Goal: Navigation & Orientation: Find specific page/section

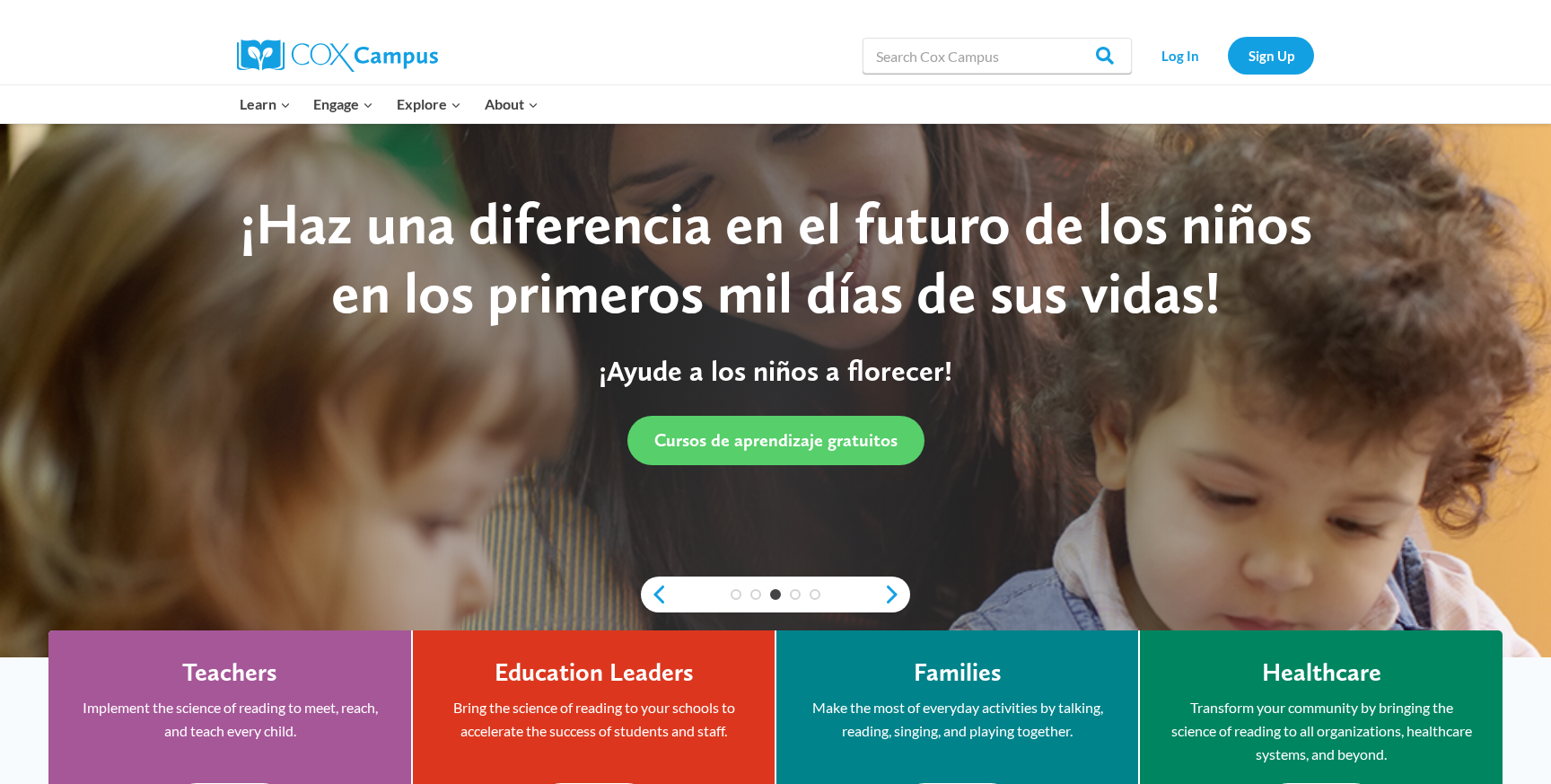
scroll to position [57, 0]
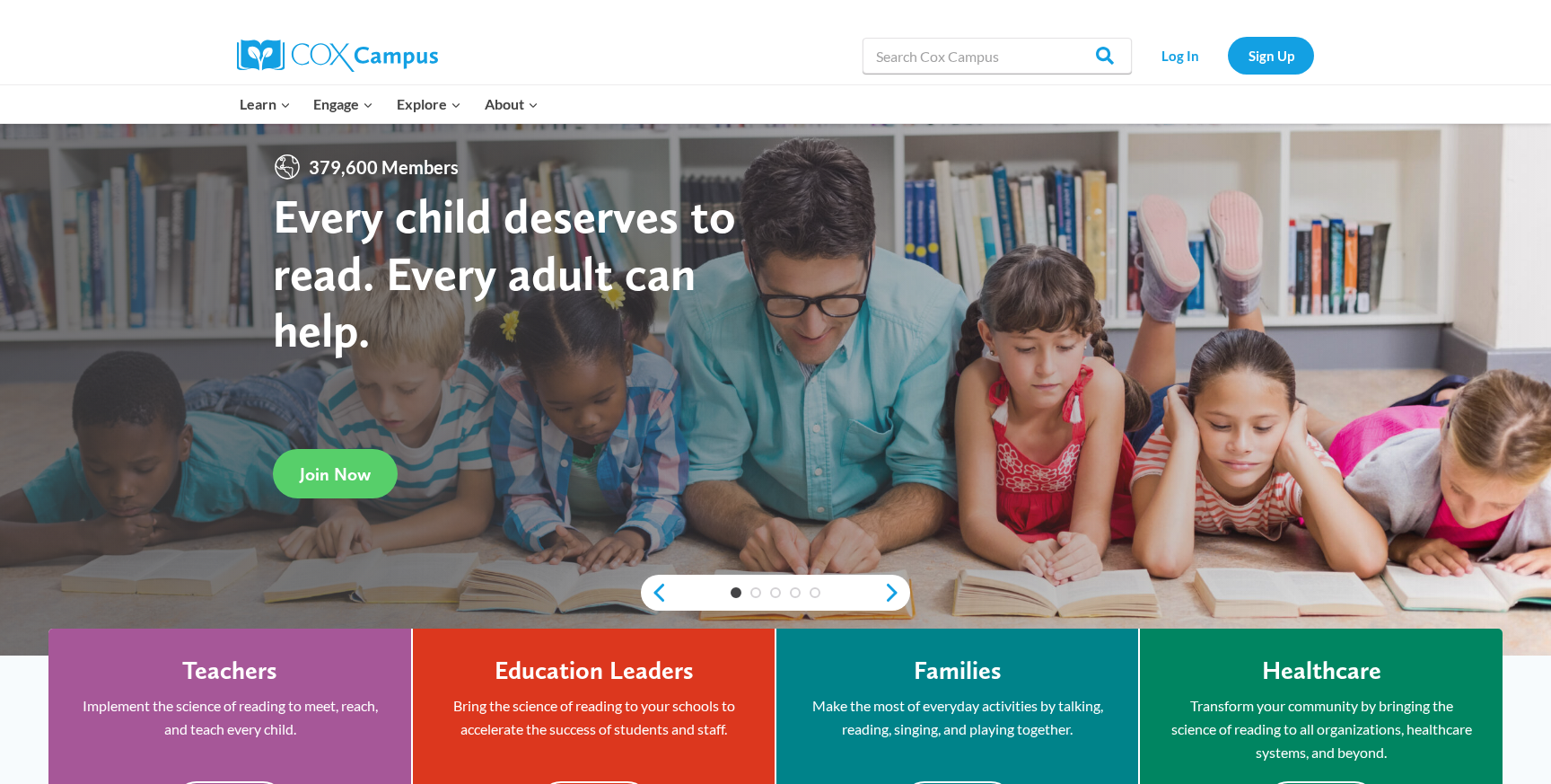
click at [985, 422] on div at bounding box center [775, 361] width 1551 height 588
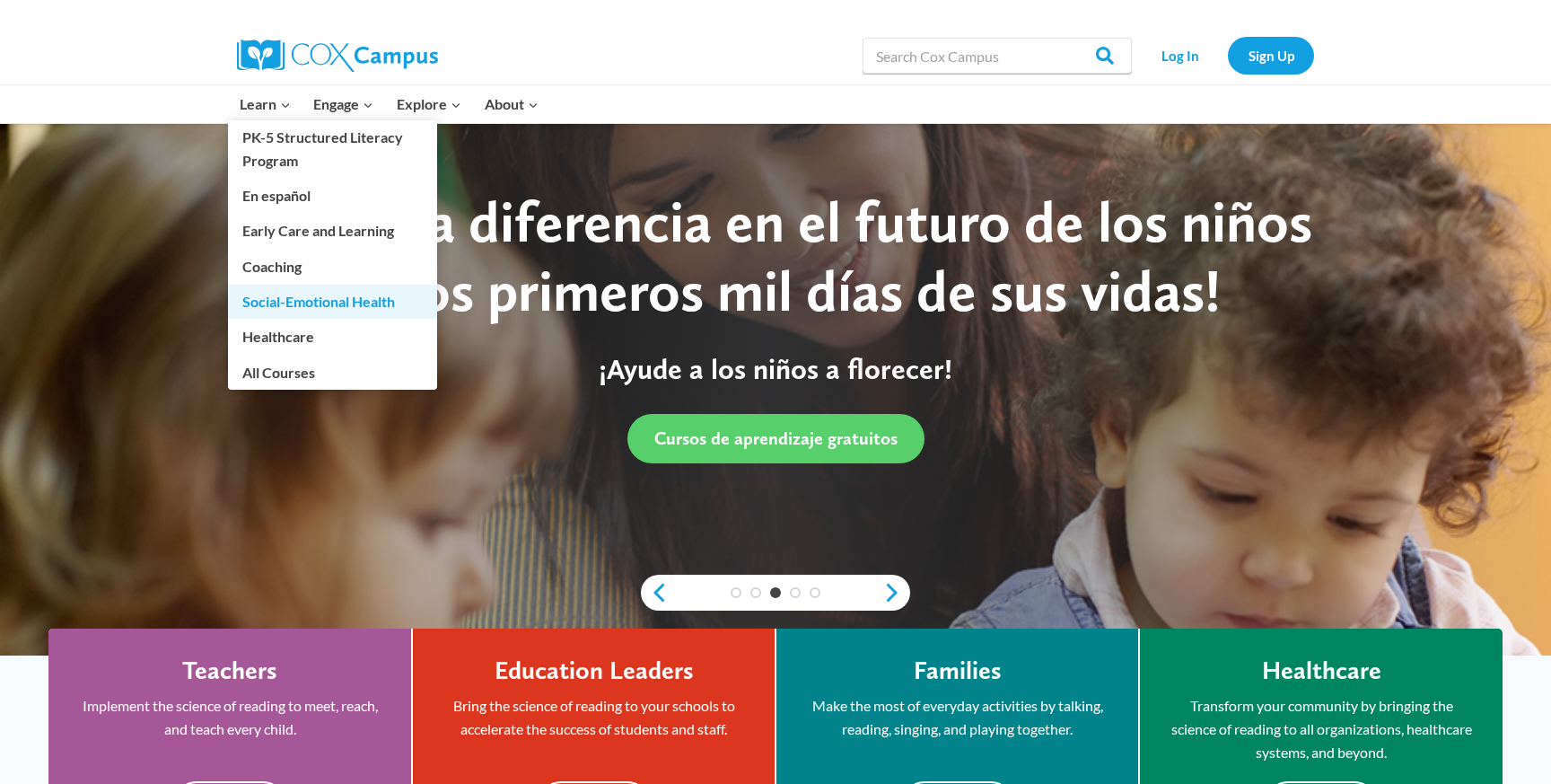
click at [275, 301] on link "Social-Emotional Health" at bounding box center [332, 302] width 210 height 34
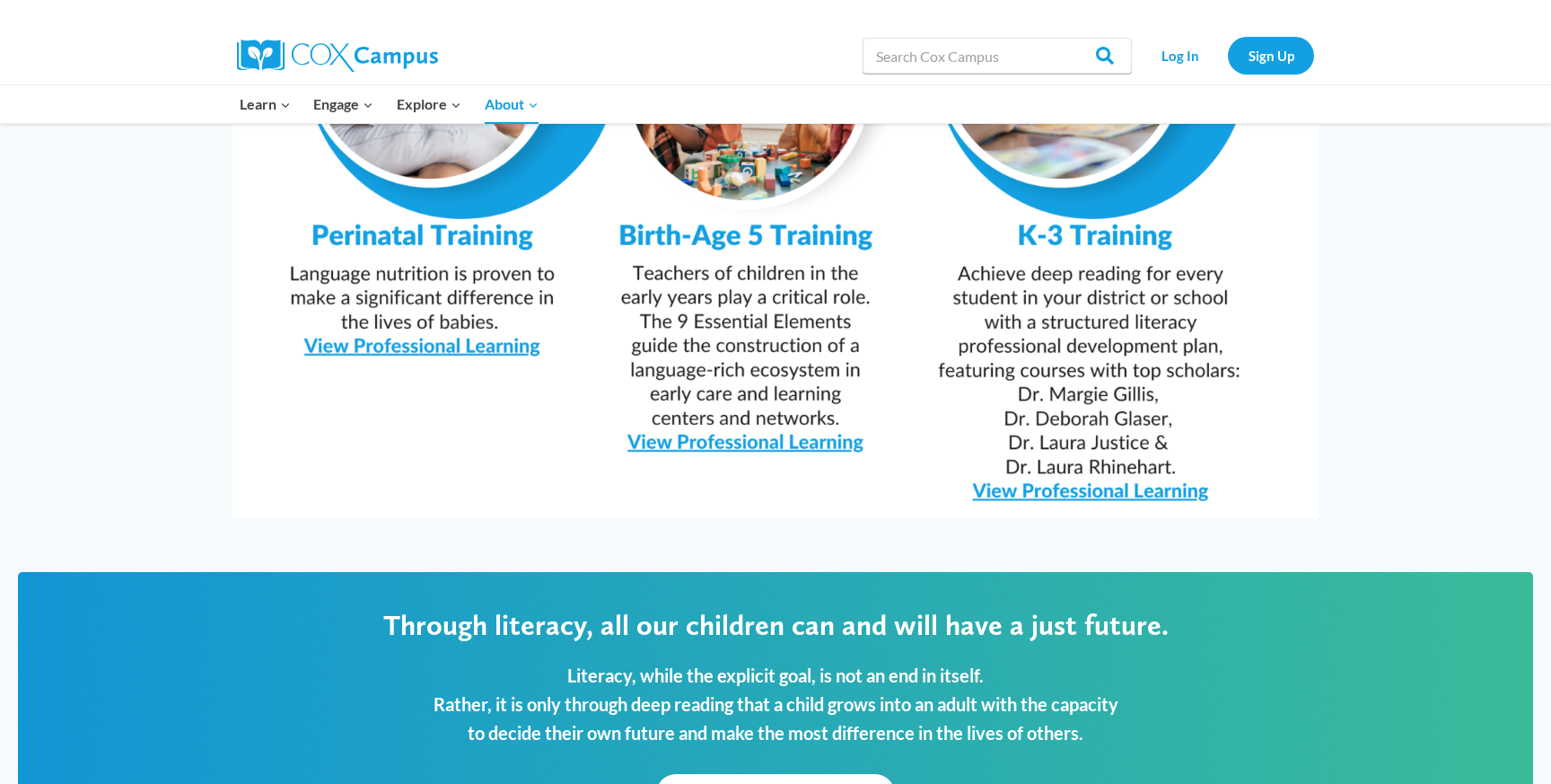
scroll to position [1851, 0]
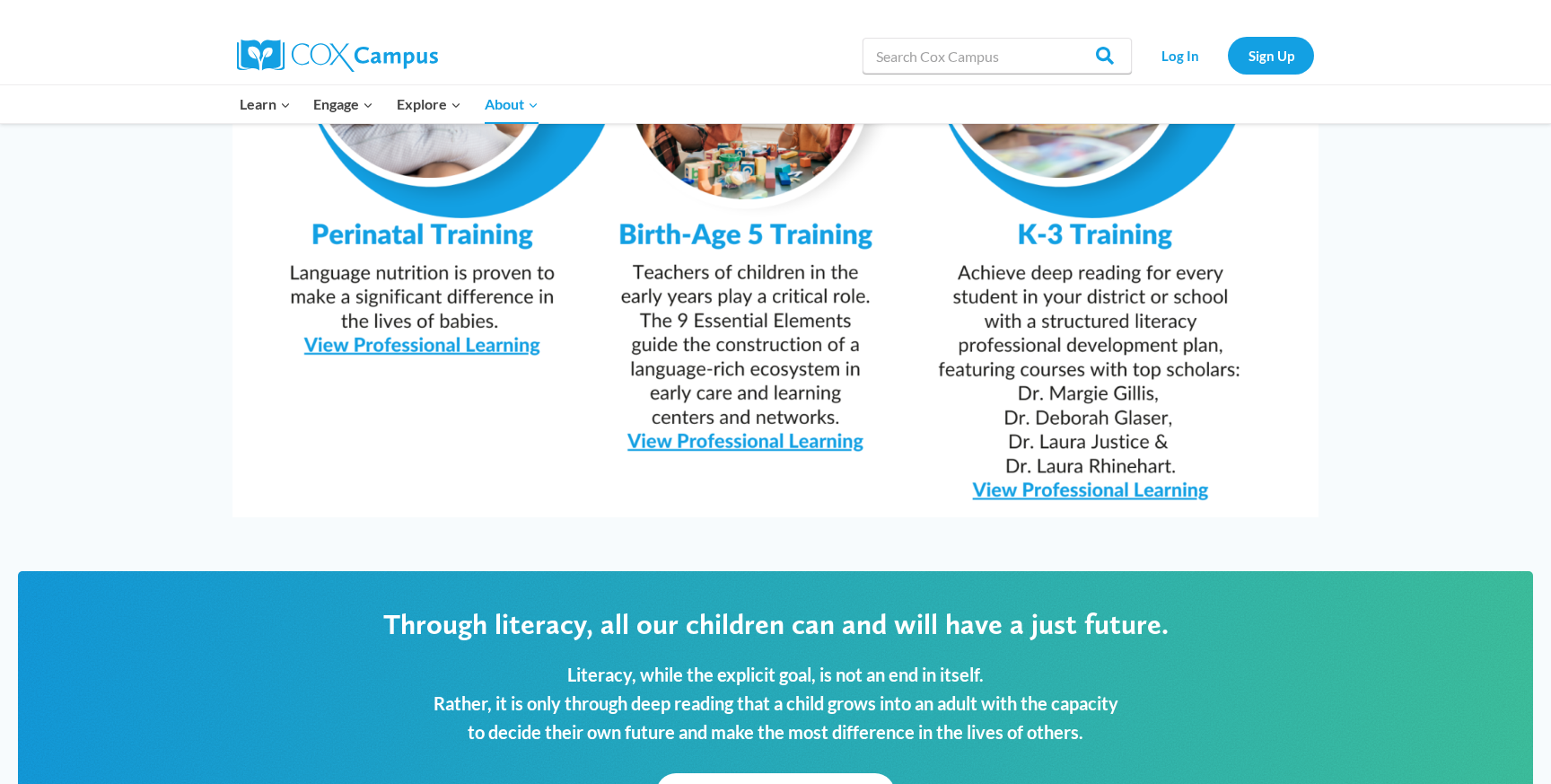
click at [1084, 441] on img at bounding box center [775, 134] width 1086 height 768
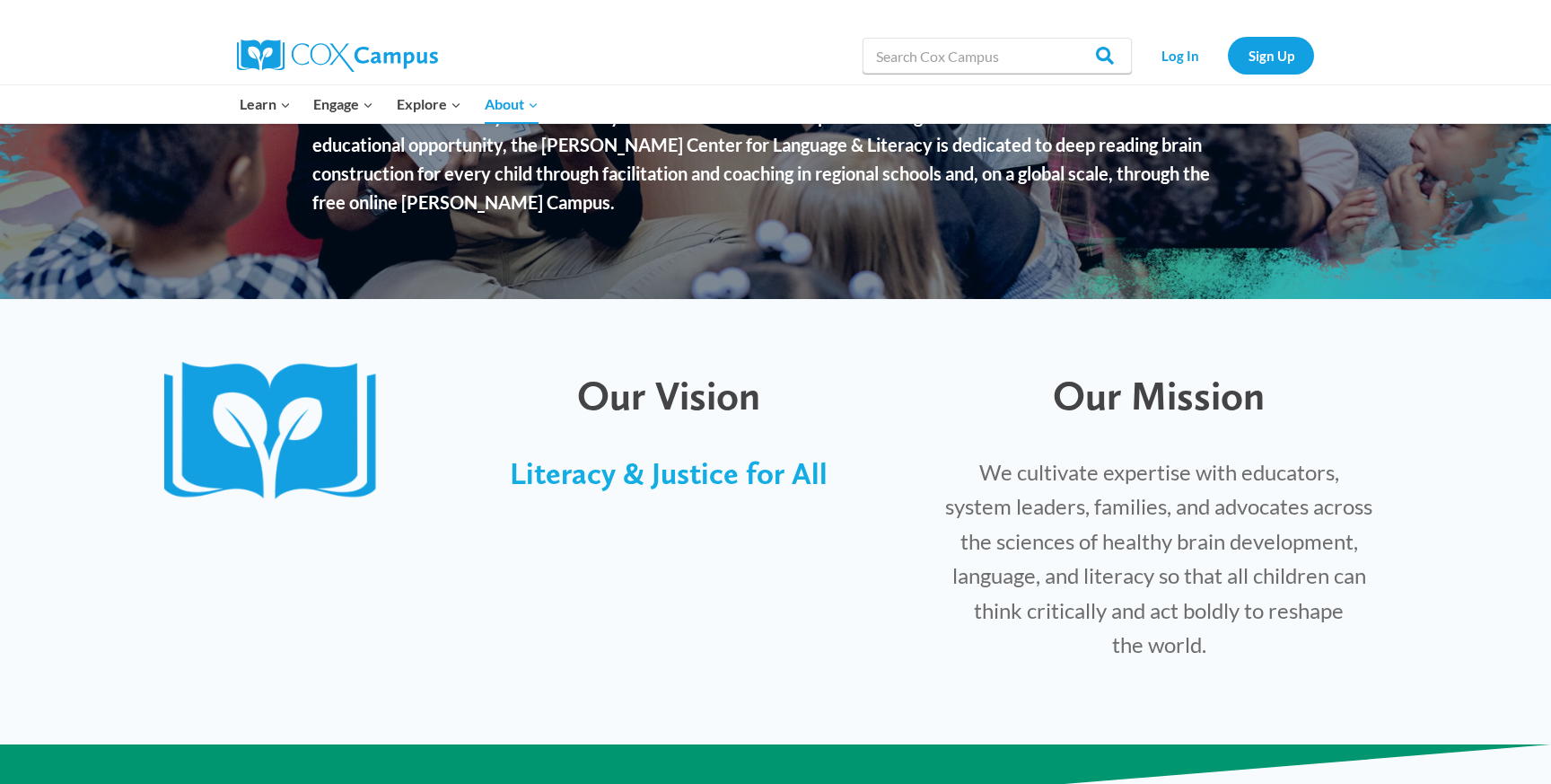
scroll to position [0, 0]
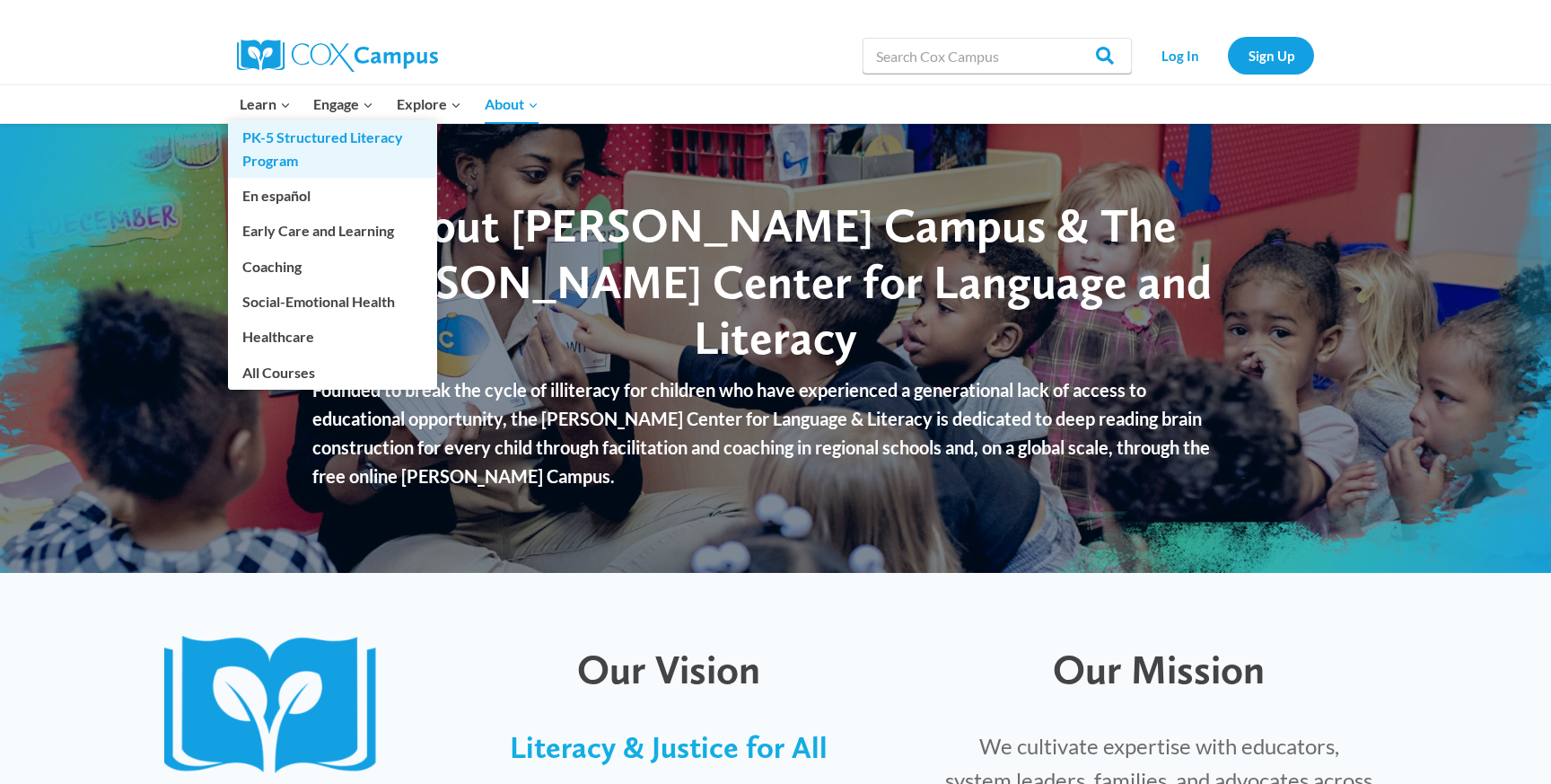
click at [276, 145] on link "PK-5 Structured Literacy Program" at bounding box center [332, 149] width 210 height 58
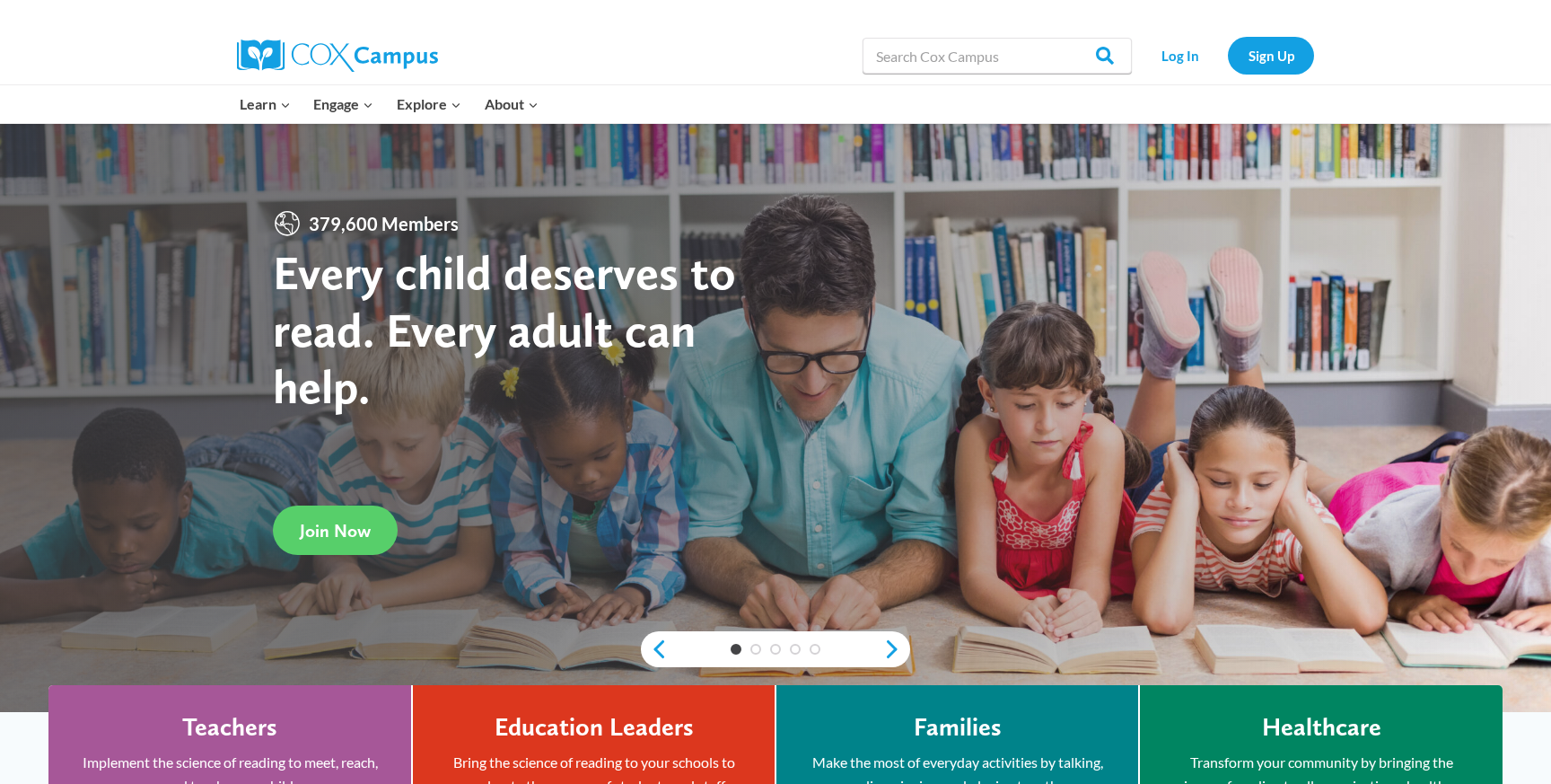
scroll to position [33, 0]
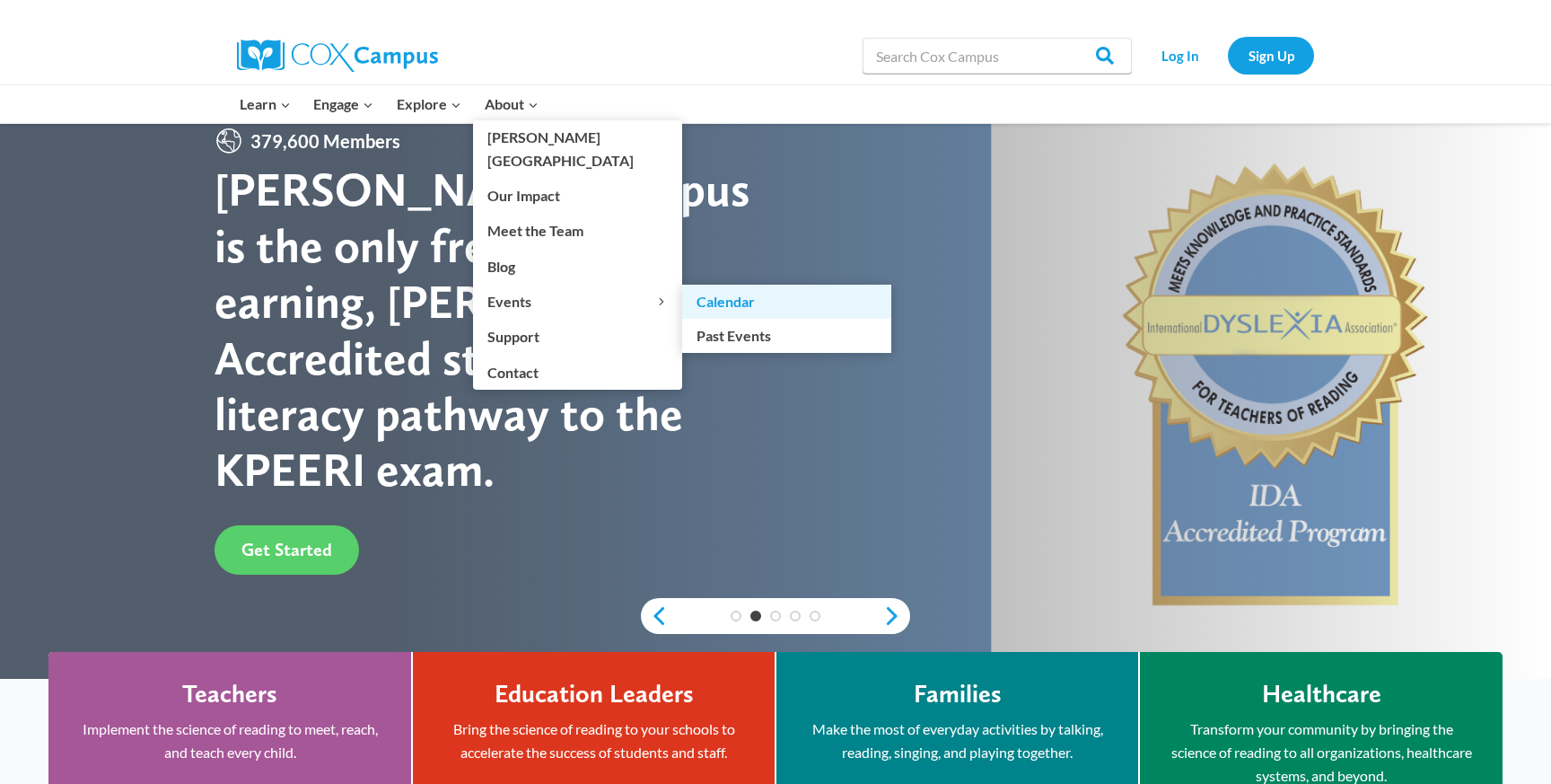
click at [739, 285] on link "Calendar" at bounding box center [787, 302] width 210 height 34
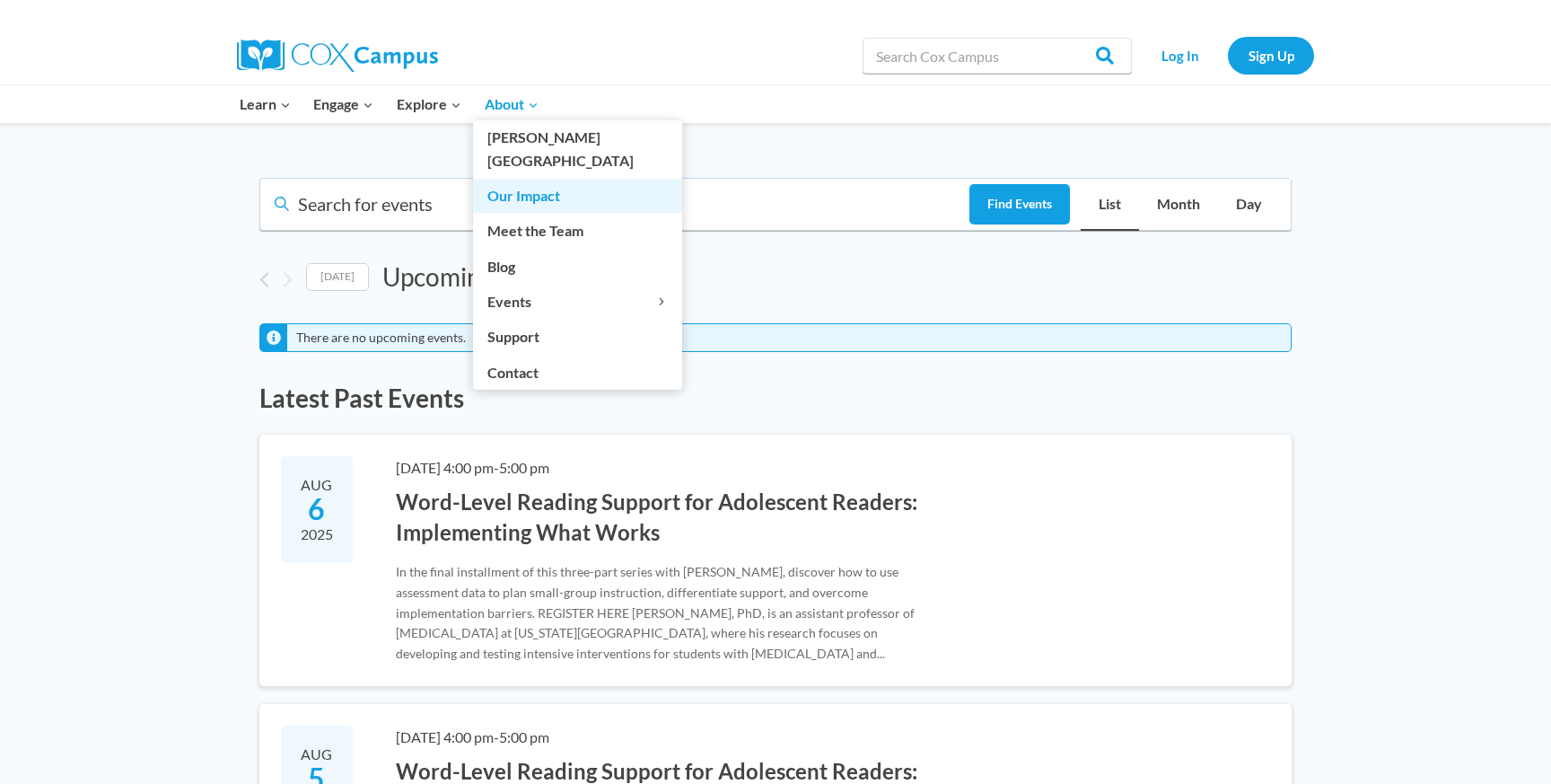
click at [540, 179] on link "Our Impact" at bounding box center [578, 196] width 210 height 34
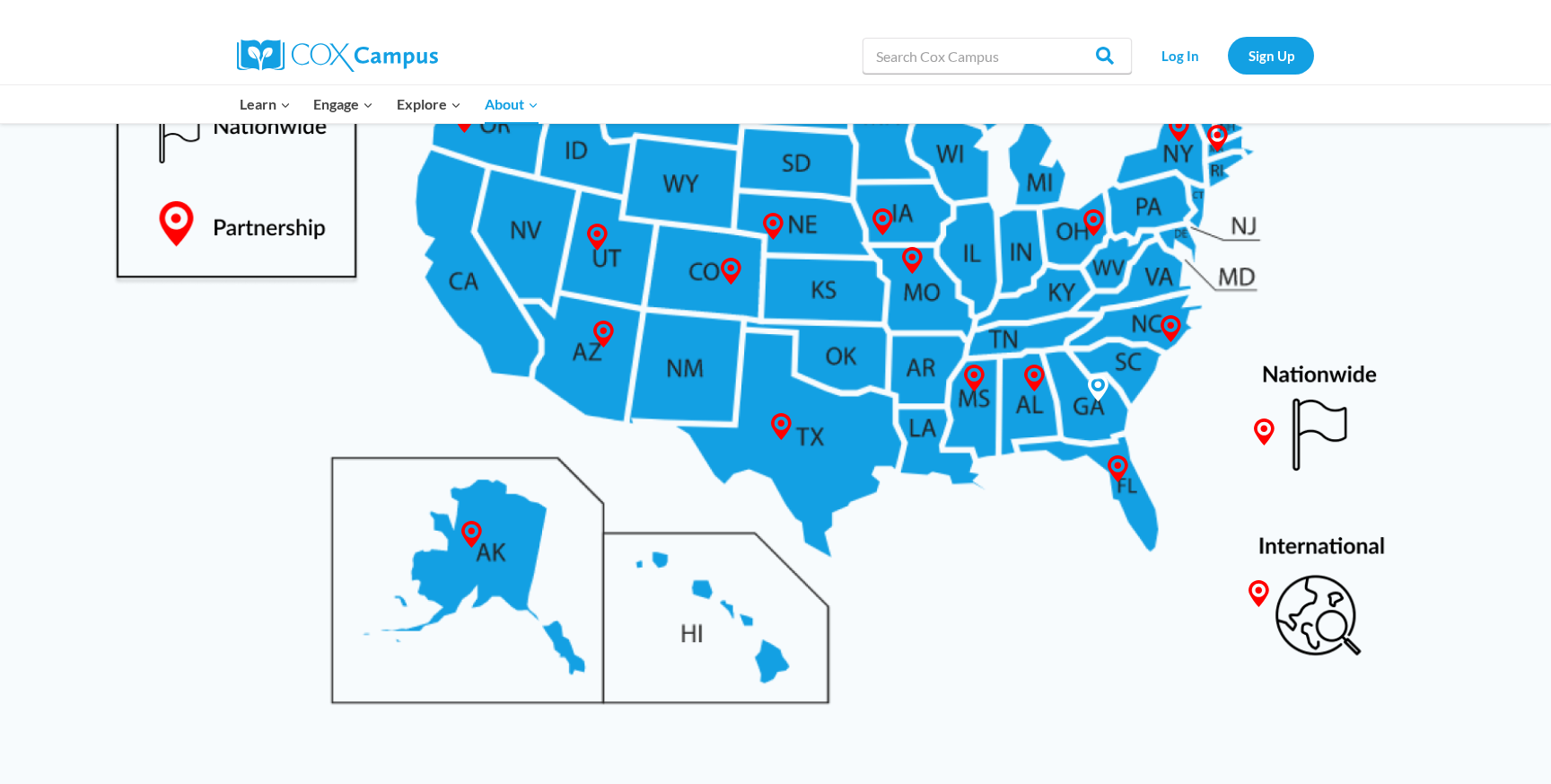
scroll to position [1003, 0]
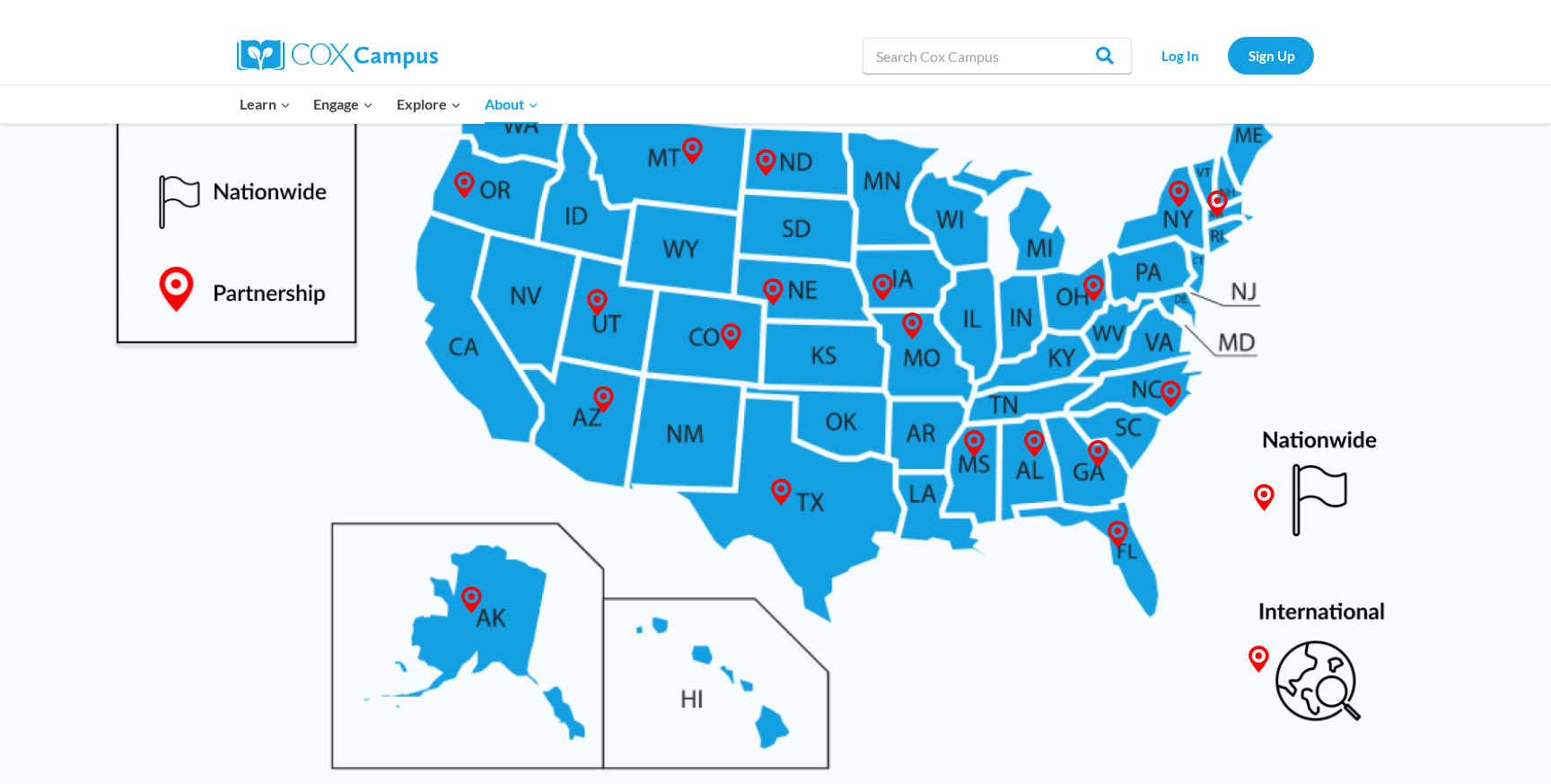
click at [1297, 658] on img at bounding box center [775, 350] width 1395 height 906
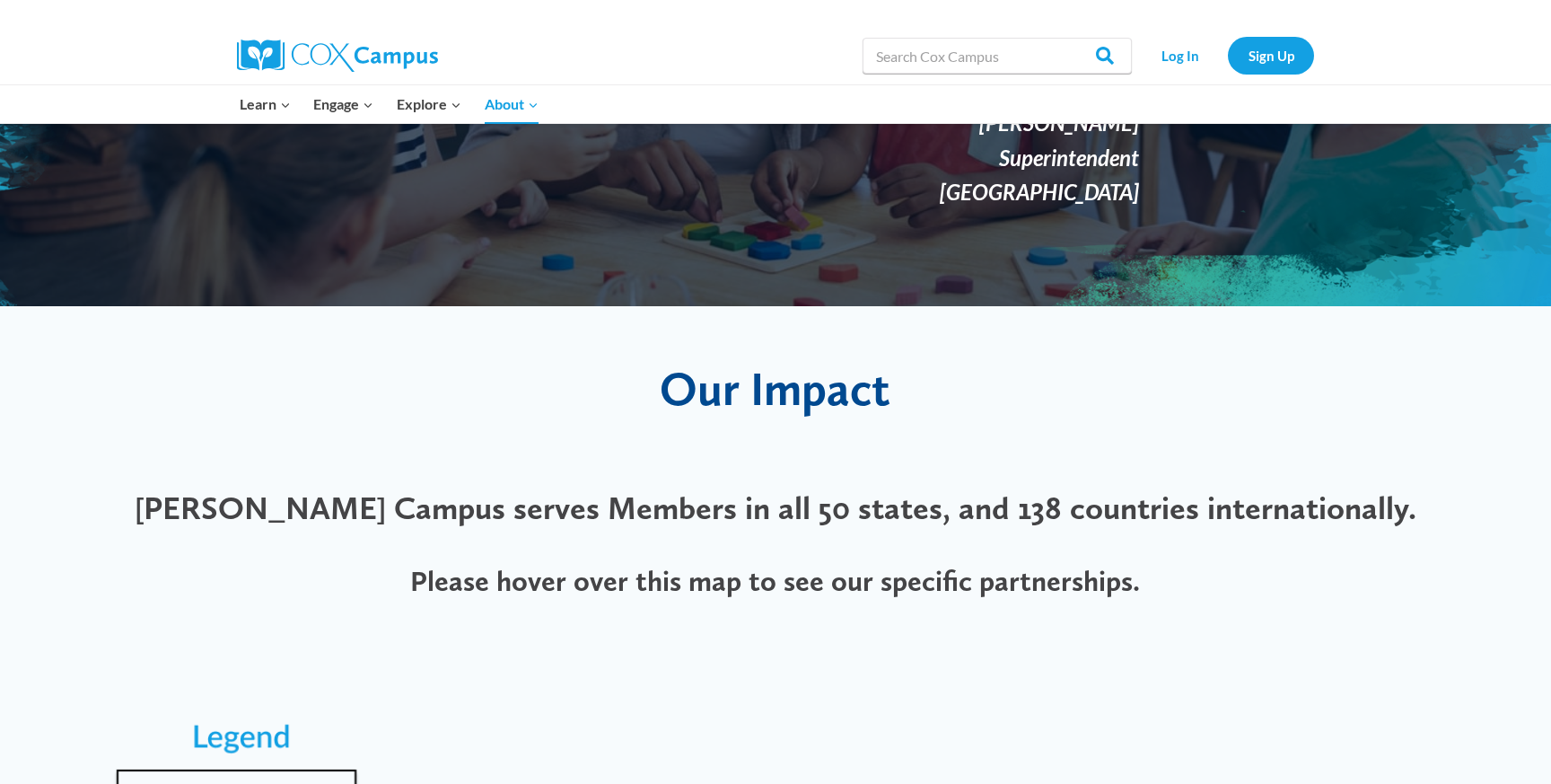
scroll to position [0, 0]
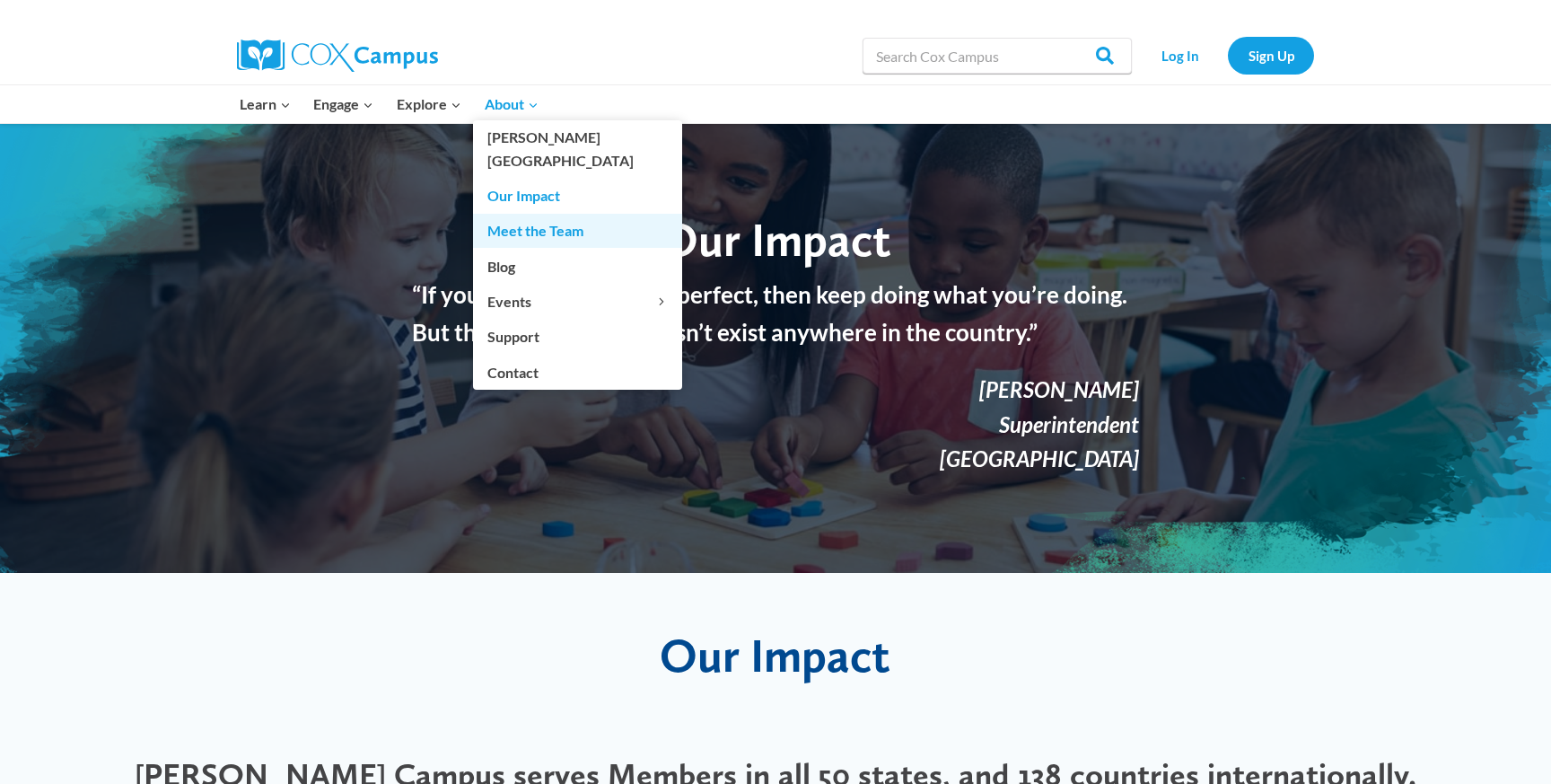
click at [527, 214] on link "Meet the Team" at bounding box center [578, 231] width 210 height 34
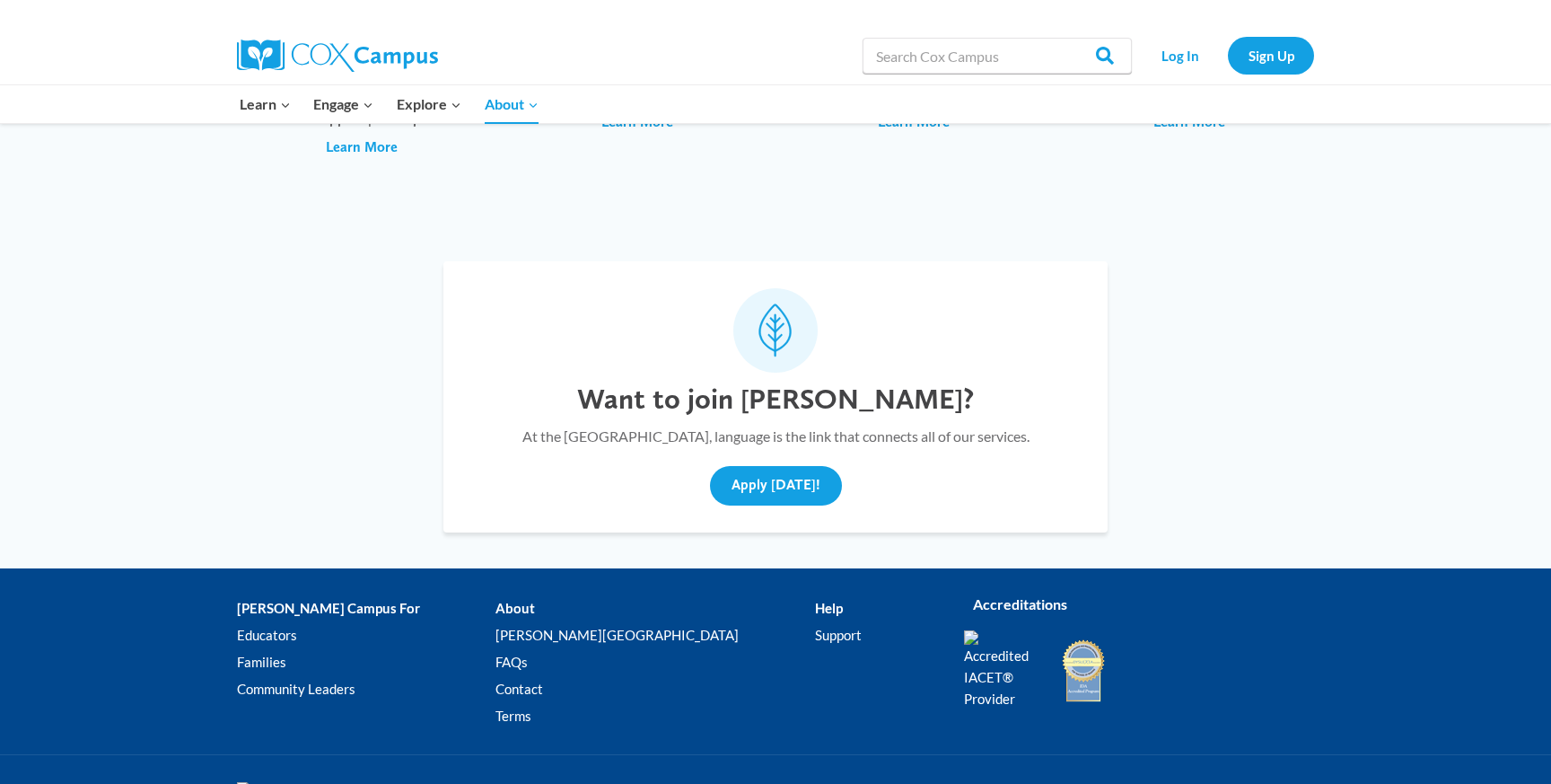
scroll to position [6186, 0]
click at [759, 466] on button "Apply [DATE]!" at bounding box center [776, 486] width 132 height 40
